Goal: Complete application form

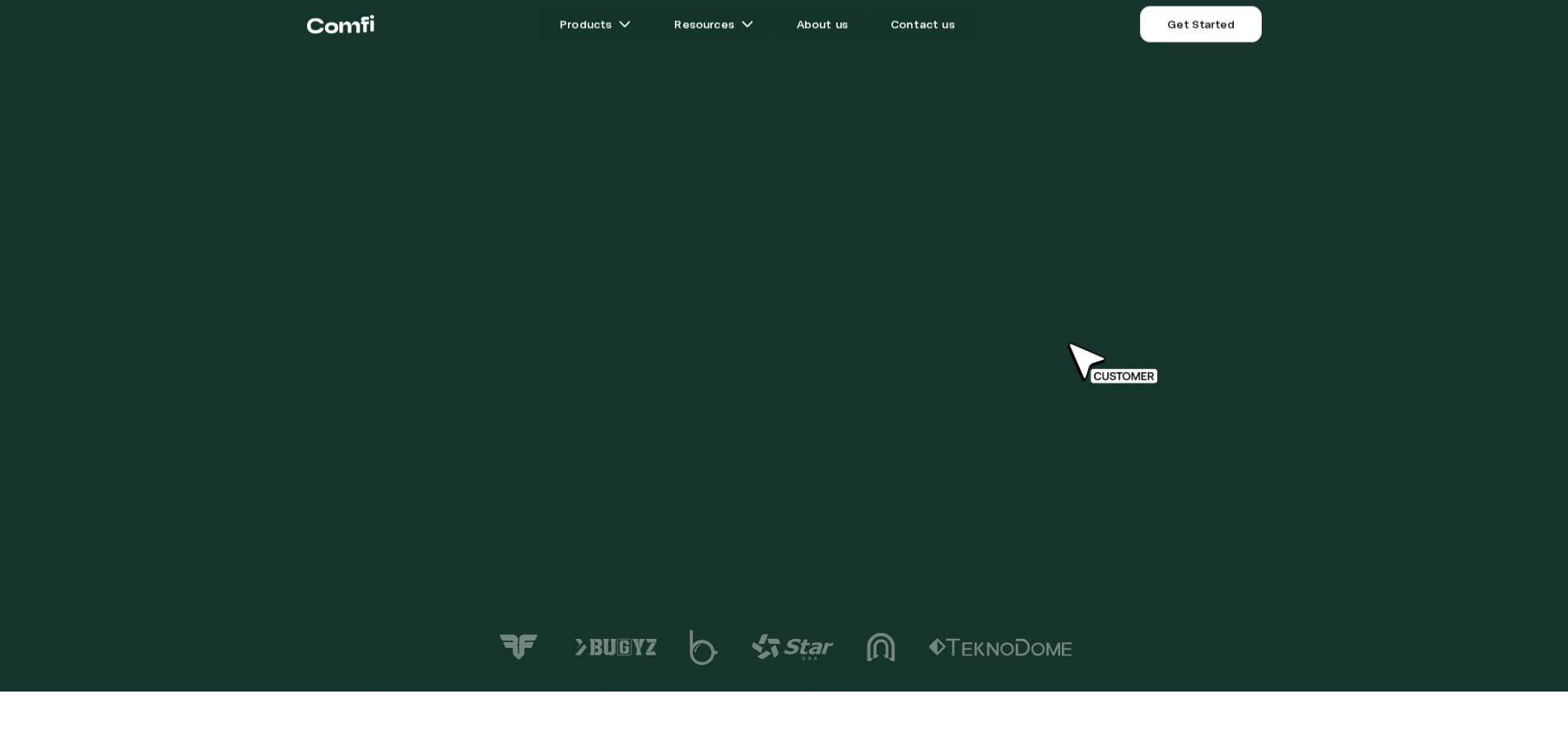
click at [1198, 19] on link "Get Started" at bounding box center [1200, 24] width 121 height 36
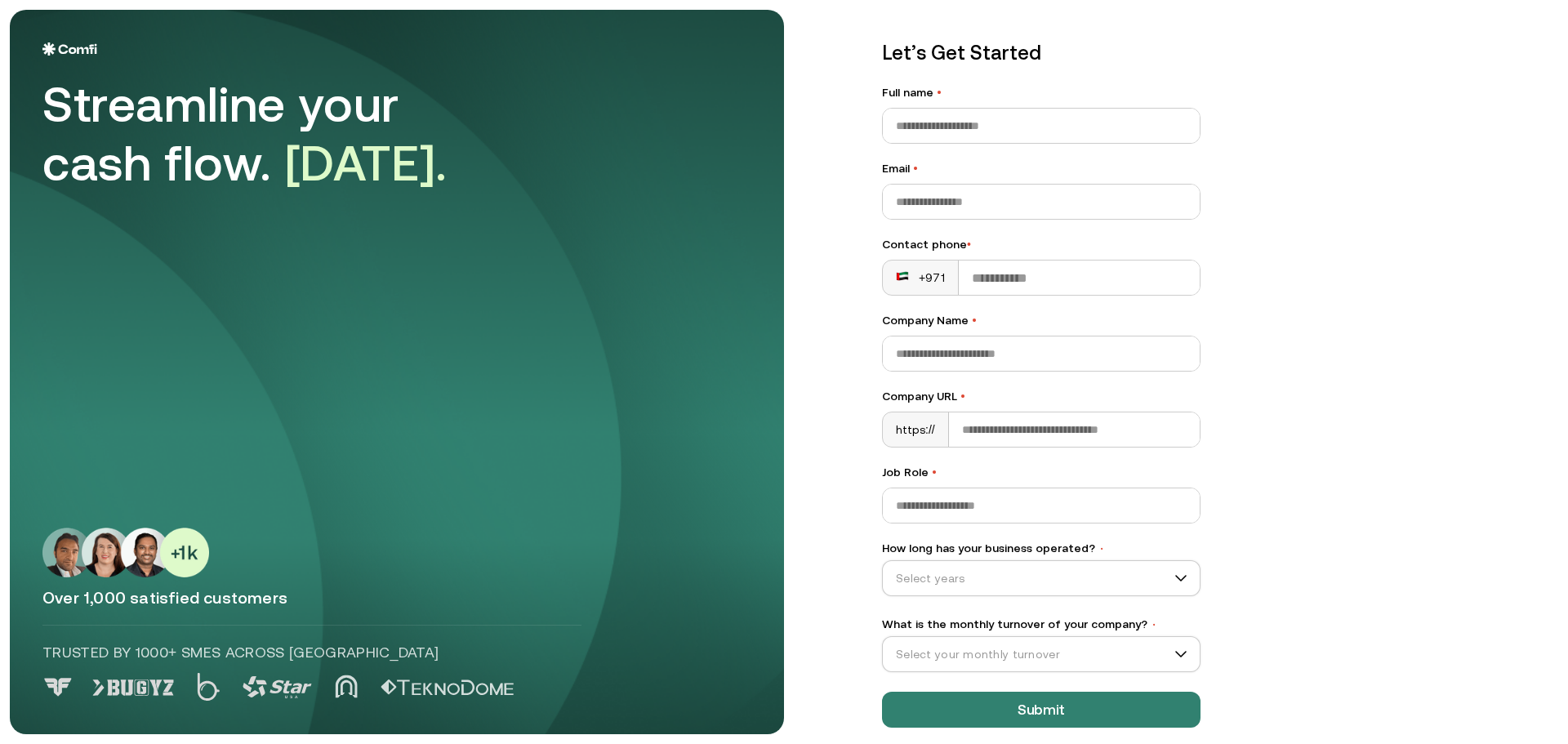
scroll to position [47, 0]
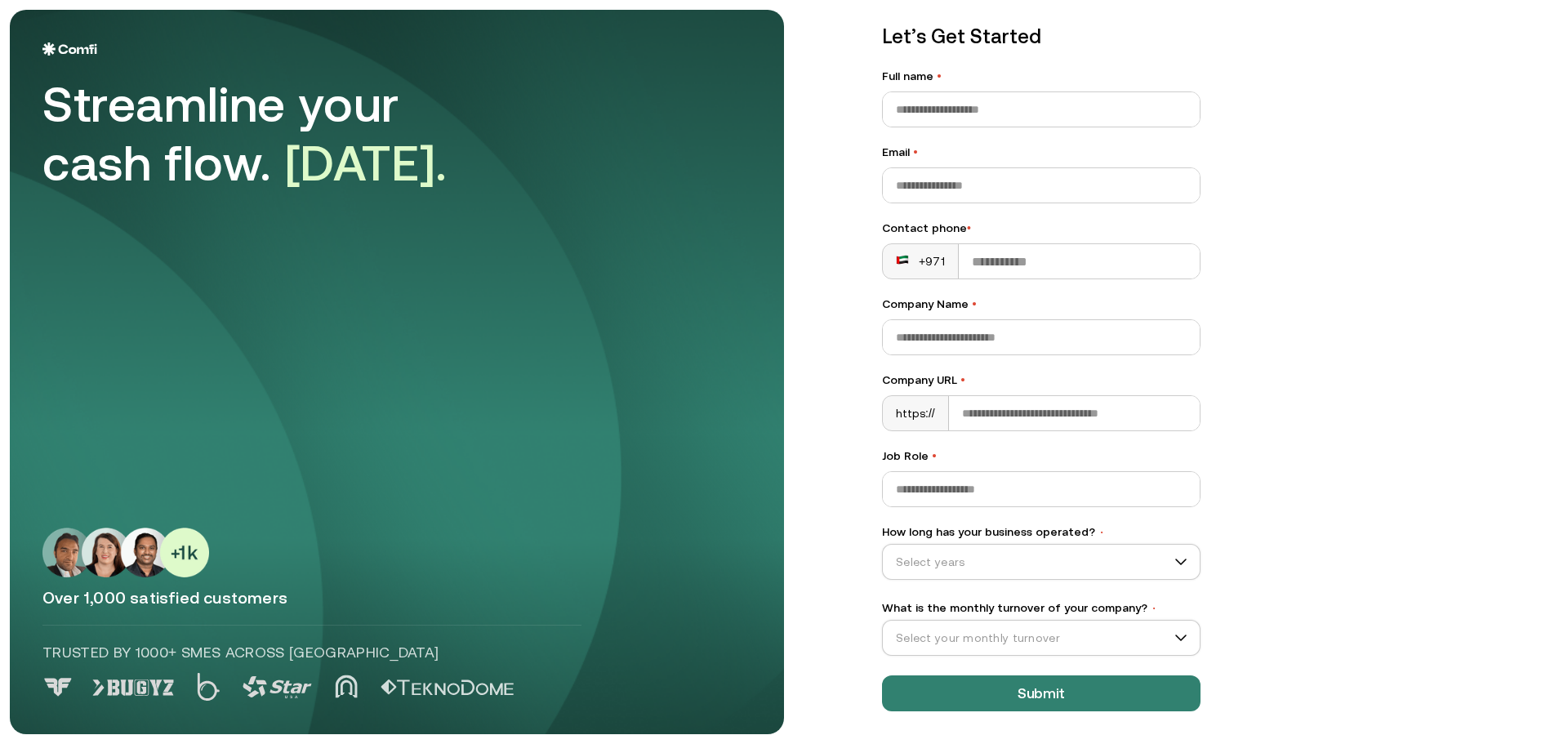
click at [1018, 580] on div "Let’s Get Started Full name • Email • Contact phone • +971 Company Name • Compa…" at bounding box center [1041, 367] width 318 height 689
click at [1016, 555] on input "How long has your business operated? •" at bounding box center [1034, 561] width 302 height 24
click at [1298, 348] on div "Let’s Get Started Full name • Email • Contact phone • +971 Company Name • Compa…" at bounding box center [1204, 325] width 709 height 724
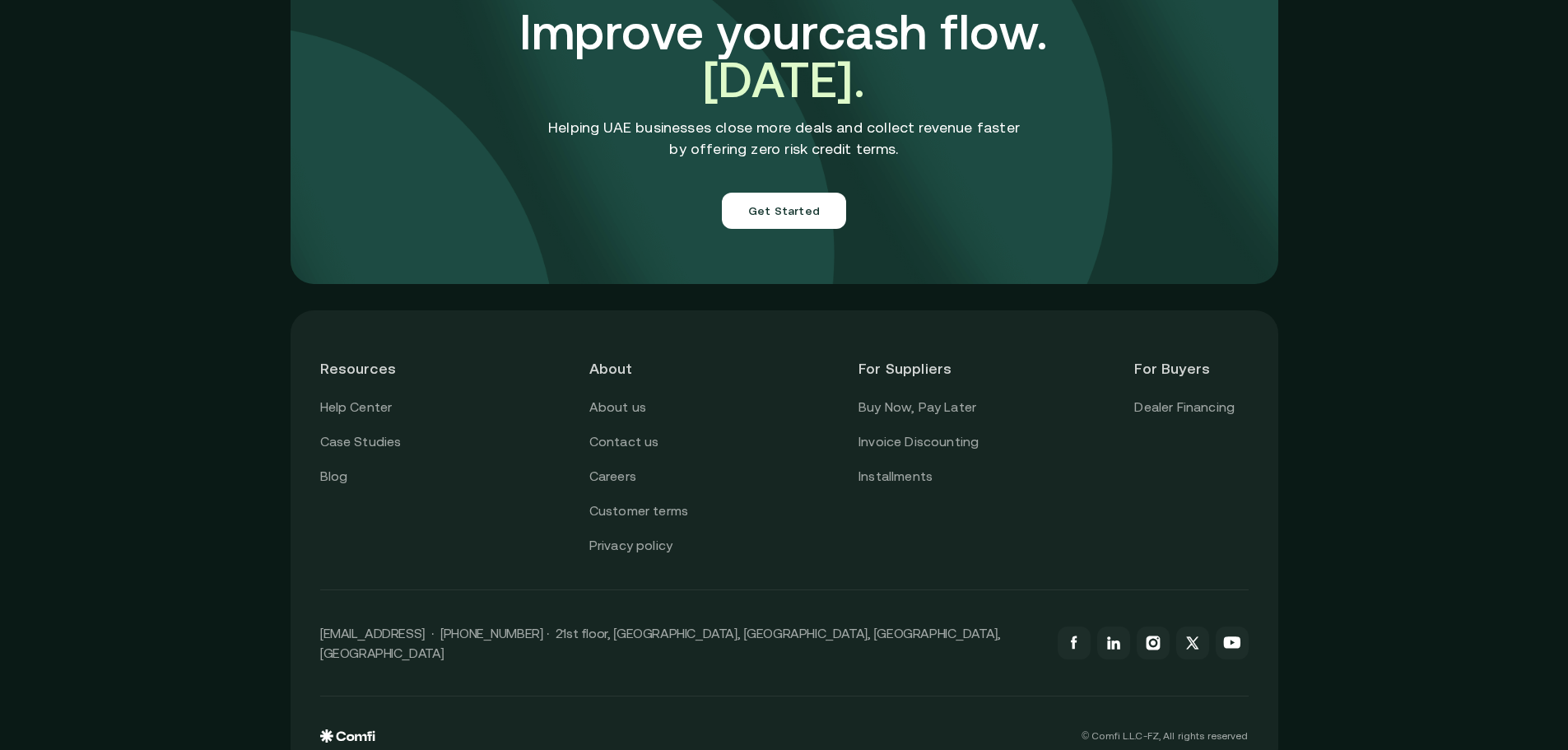
scroll to position [5774, 0]
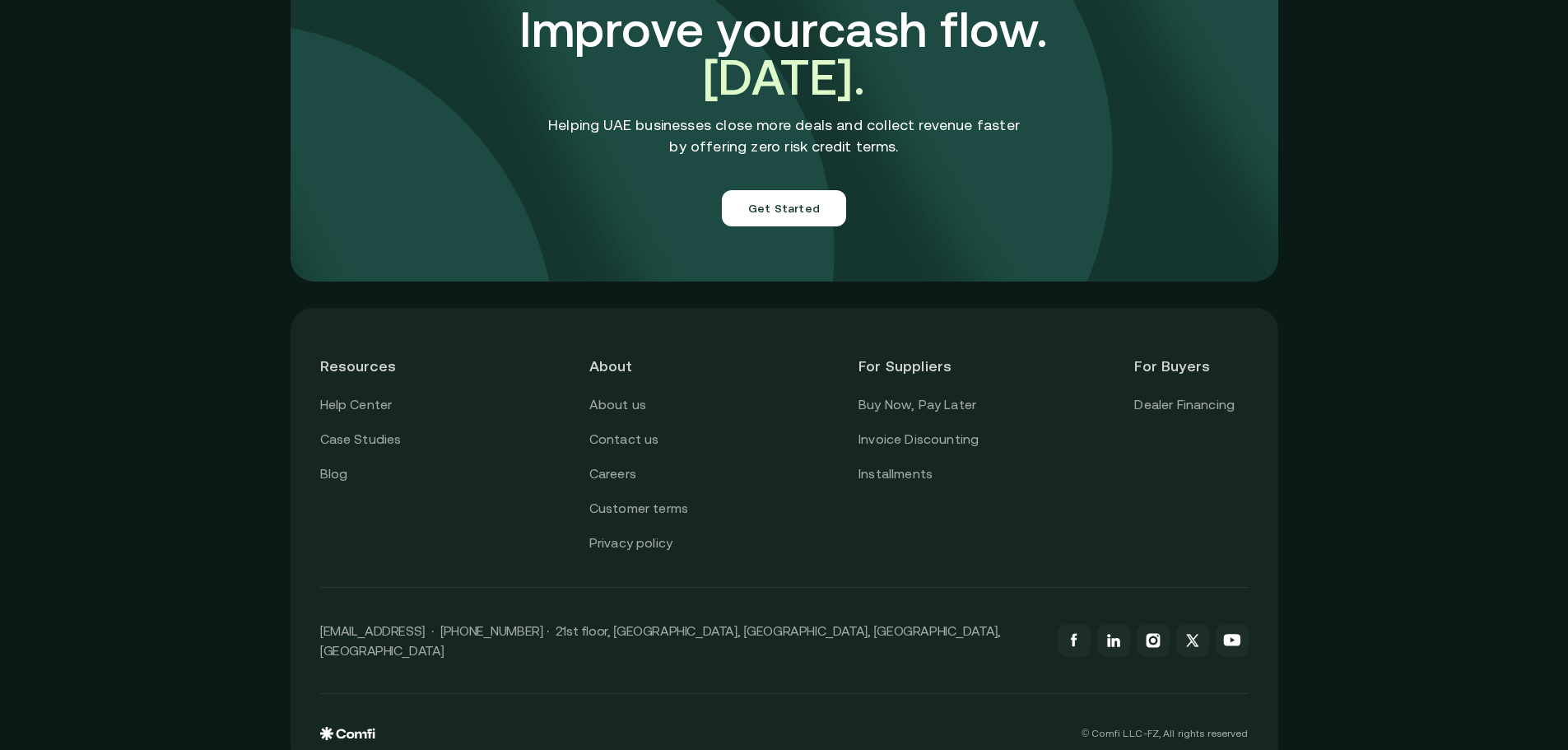
click at [1078, 630] on icon at bounding box center [1074, 640] width 20 height 20
click at [1111, 639] on icon at bounding box center [1109, 643] width 4 height 9
click at [1159, 634] on icon at bounding box center [1152, 640] width 14 height 14
click at [1191, 630] on icon at bounding box center [1192, 640] width 20 height 20
click at [1235, 634] on icon at bounding box center [1231, 639] width 16 height 12
